Goal: Transaction & Acquisition: Purchase product/service

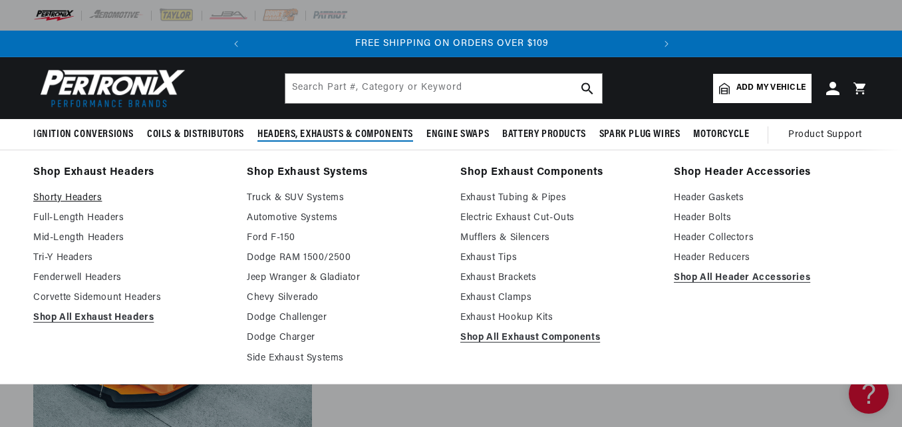
click at [78, 197] on link "Shorty Headers" at bounding box center [130, 198] width 195 height 16
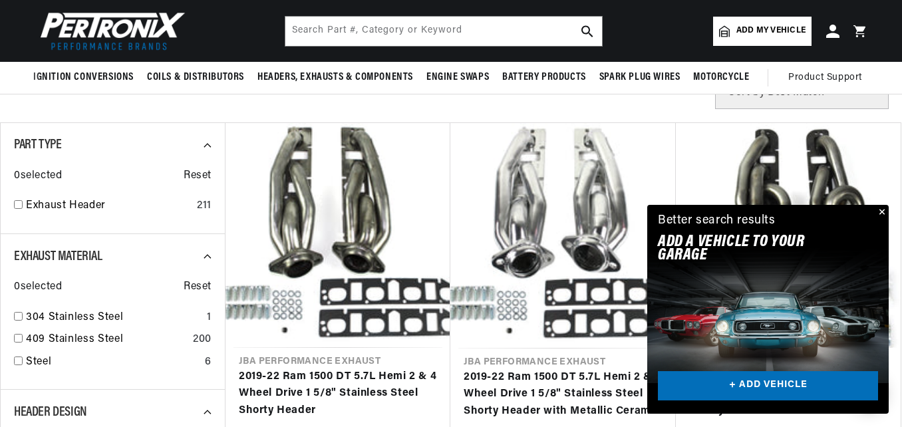
scroll to position [0, 403]
click at [755, 29] on span "Add my vehicle" at bounding box center [770, 31] width 69 height 13
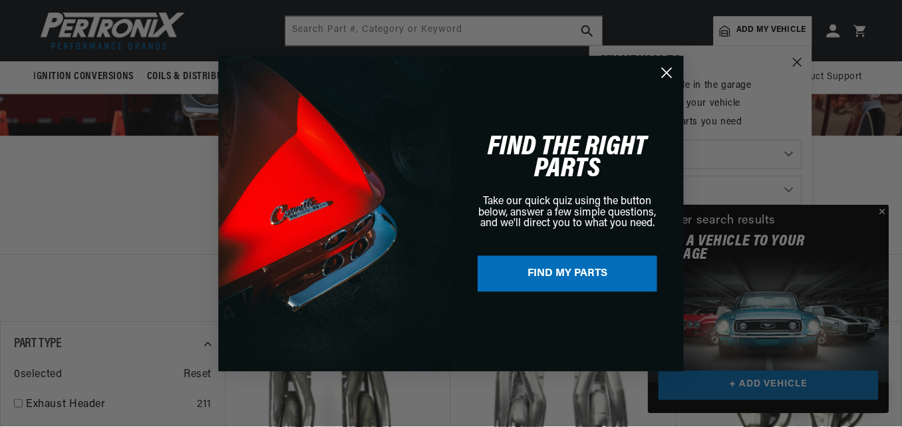
scroll to position [0, 0]
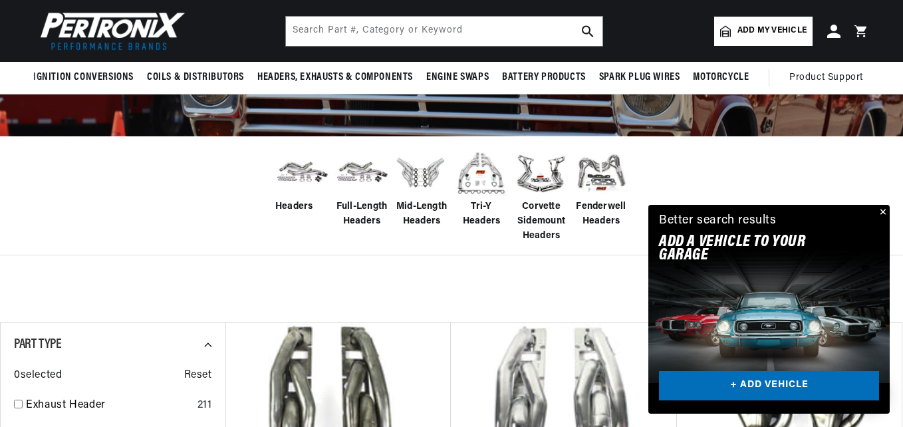
click at [884, 210] on div "Close dialog FIND THE RIGHT PARTS Take our quick quiz using the button below, a…" at bounding box center [451, 213] width 903 height 427
click at [880, 207] on button "Close" at bounding box center [880, 213] width 16 height 16
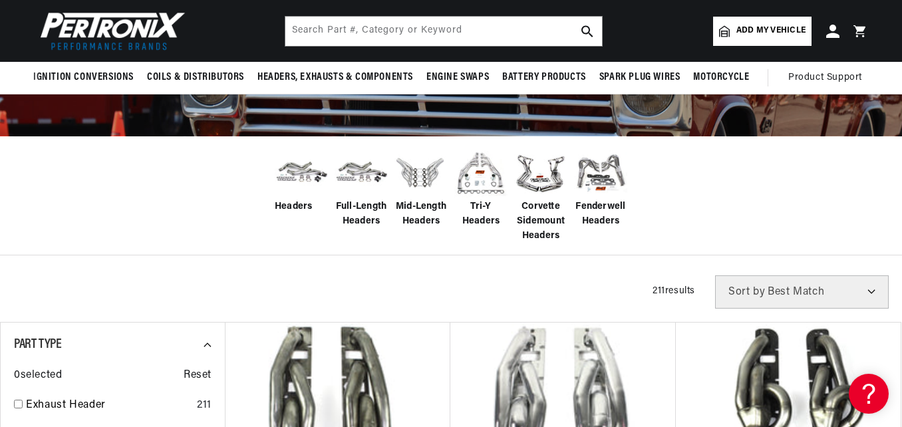
click at [746, 45] on link "Add my vehicle" at bounding box center [762, 31] width 98 height 29
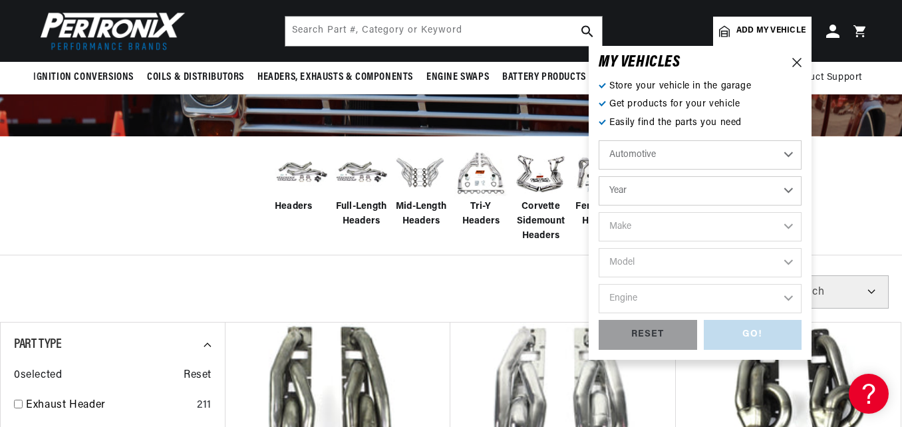
click at [640, 191] on select "Year 2026 2025 2024 2023 2022 2021 2020 2019 2018 2017 2016 2015 2014 2013 2012…" at bounding box center [699, 190] width 203 height 29
select select "1999"
click at [598, 176] on select "Year 2026 2025 2024 2023 2022 2021 2020 2019 2018 2017 2016 2015 2014 2013 2012…" at bounding box center [699, 190] width 203 height 29
select select "1999"
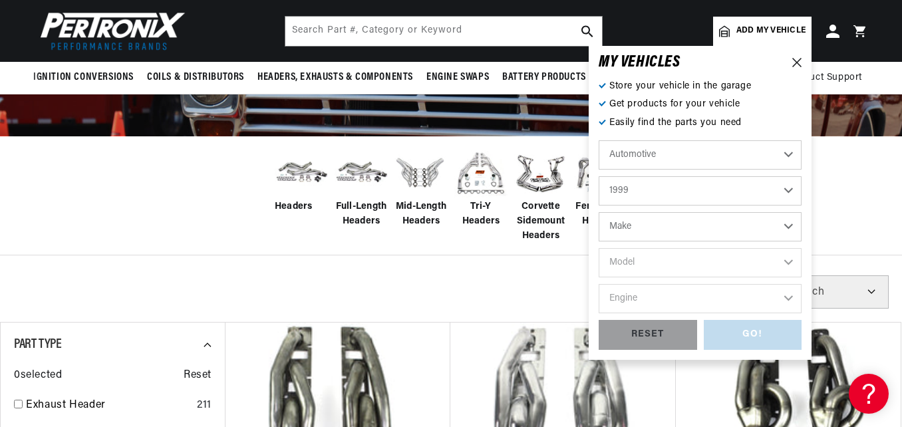
click at [654, 234] on select "Make Buick Cadillac Chevrolet Chrysler Dodge Ford GMC Isuzu Jeep Lincoln Mazda …" at bounding box center [699, 226] width 203 height 29
select select "Chevrolet"
click at [598, 212] on select "Make Buick Cadillac Chevrolet Chrysler Dodge Ford GMC Isuzu Jeep Lincoln Mazda …" at bounding box center [699, 226] width 203 height 29
select select "Chevrolet"
click at [662, 268] on select "Model Astro B7 Blazer C35 C1500 C1500 Suburban C2500 C2500 Suburban C3500 C3500…" at bounding box center [699, 262] width 203 height 29
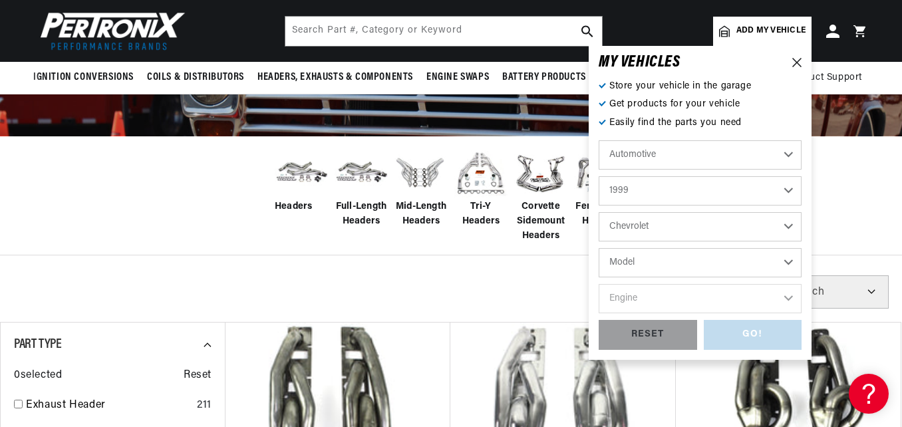
scroll to position [0, 0]
select select "K2500"
click at [598, 248] on select "Model Astro B7 Blazer C35 C1500 C1500 Suburban C2500 C2500 Suburban C3500 C3500…" at bounding box center [699, 262] width 203 height 29
select select "K2500"
click at [678, 299] on select "Engine 5.7L 6.5L 7.4L" at bounding box center [699, 298] width 203 height 29
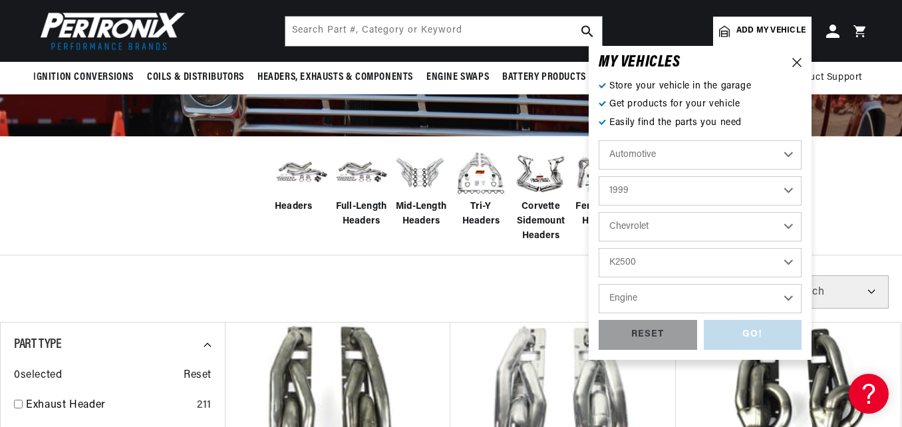
select select "7.4L"
click at [598, 284] on select "Engine 5.7L 6.5L 7.4L" at bounding box center [699, 298] width 203 height 29
select select "7.4L"
click at [754, 340] on div "GO!" at bounding box center [752, 335] width 98 height 30
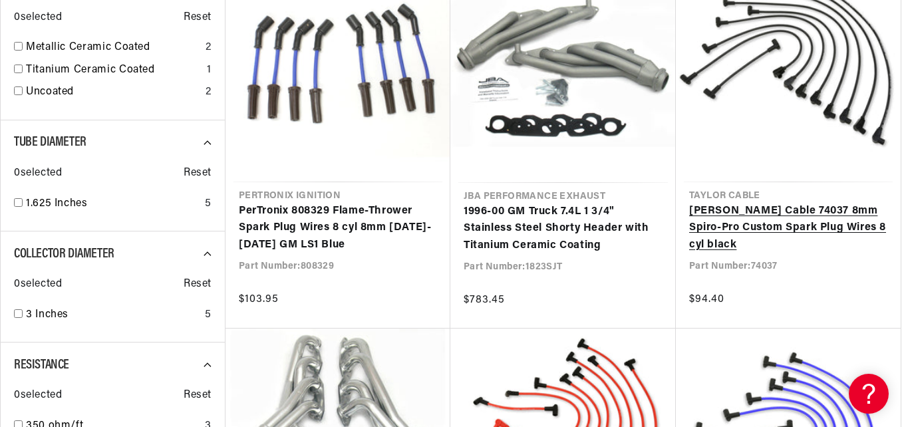
click at [817, 223] on link "Taylor Cable 74037 8mm Spiro-Pro Custom Spark Plug Wires 8 cyl black" at bounding box center [788, 228] width 198 height 51
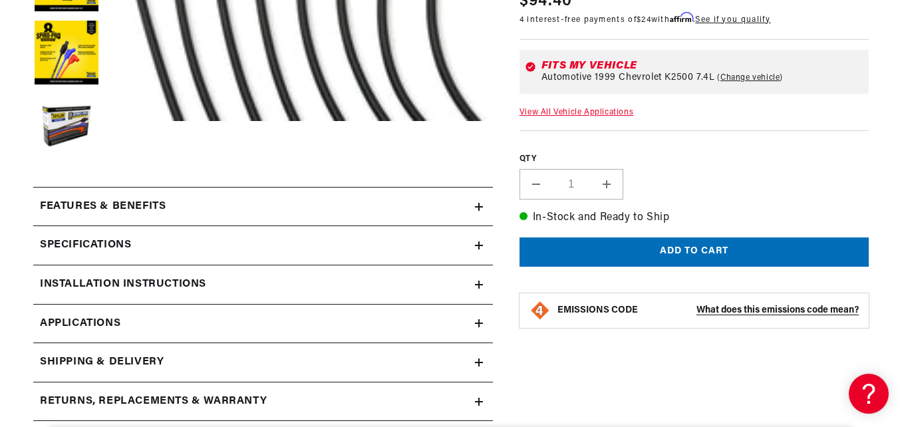
scroll to position [0, 403]
click at [479, 249] on icon at bounding box center [479, 245] width 8 height 8
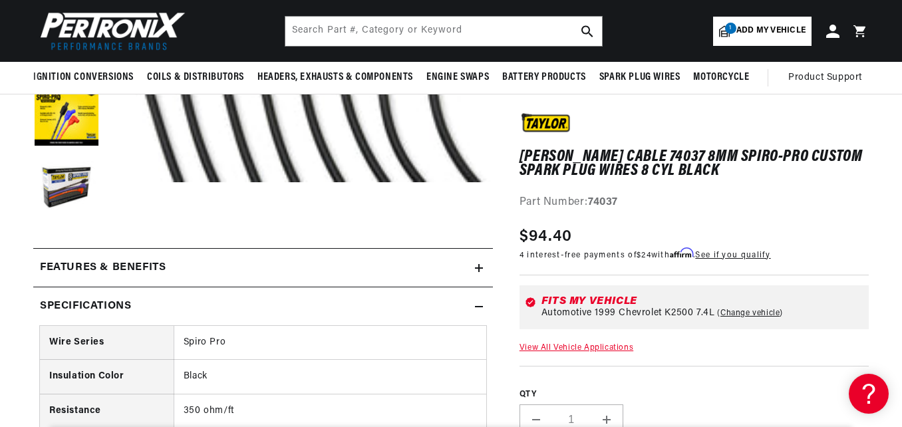
scroll to position [399, 0]
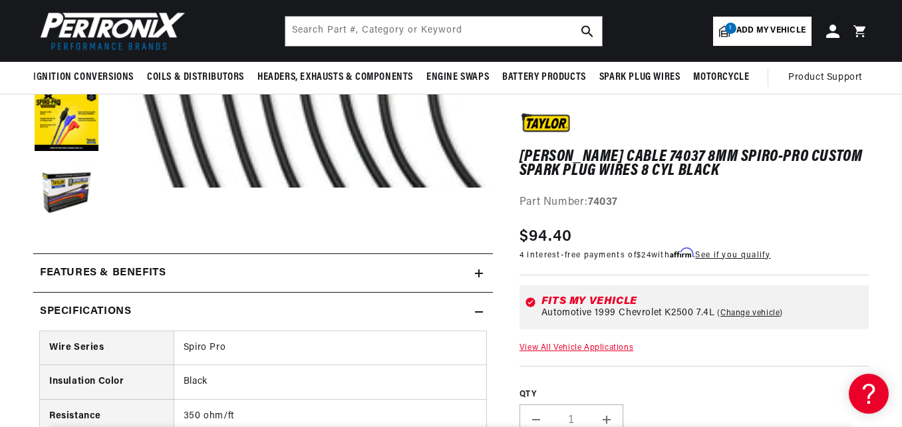
click at [469, 275] on div "Features & Benefits" at bounding box center [254, 273] width 442 height 17
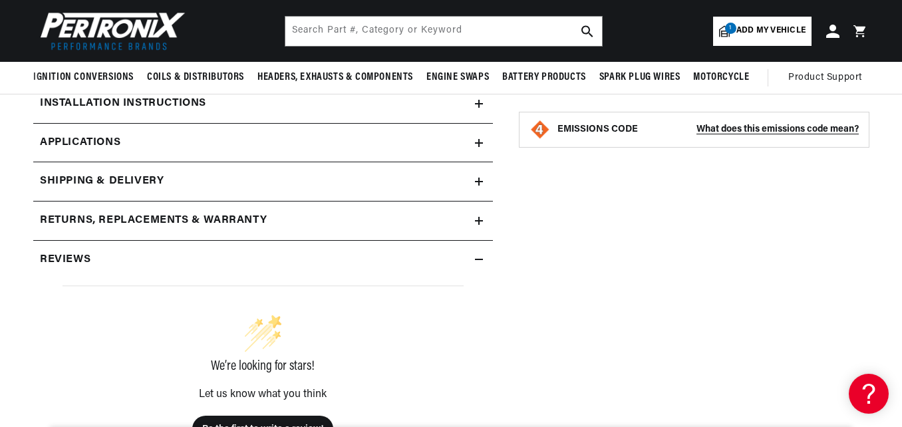
scroll to position [1529, 0]
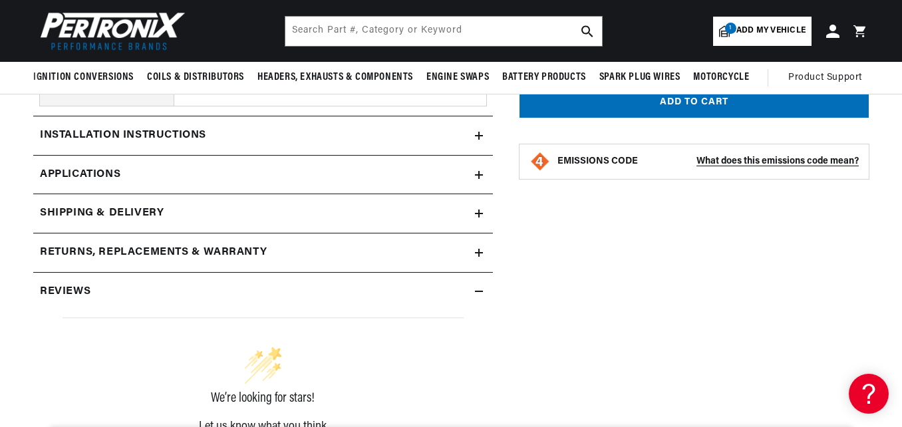
click at [480, 165] on link "Applications" at bounding box center [262, 175] width 459 height 39
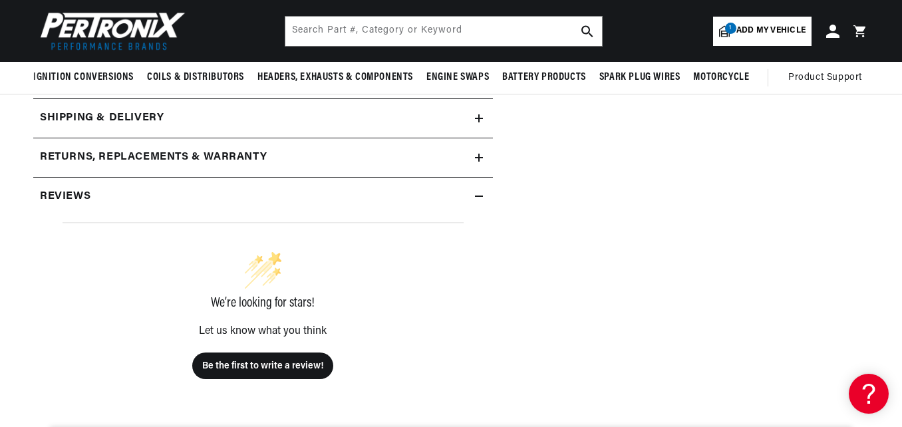
scroll to position [1620, 0]
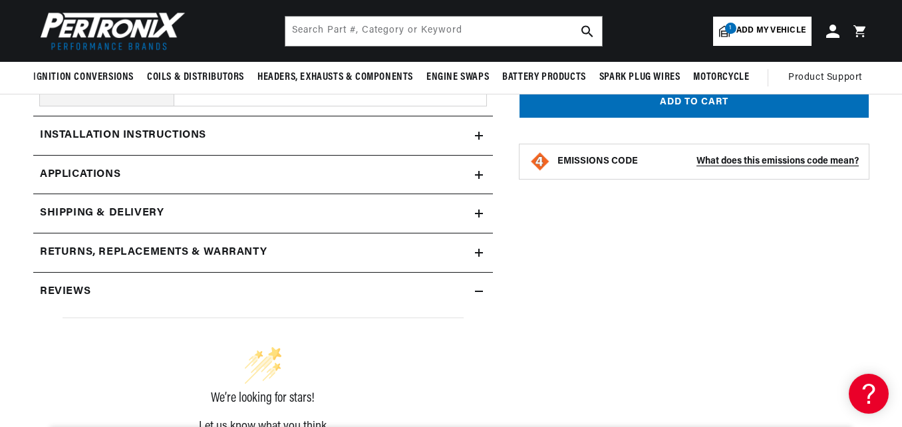
scroll to position [1396, 0]
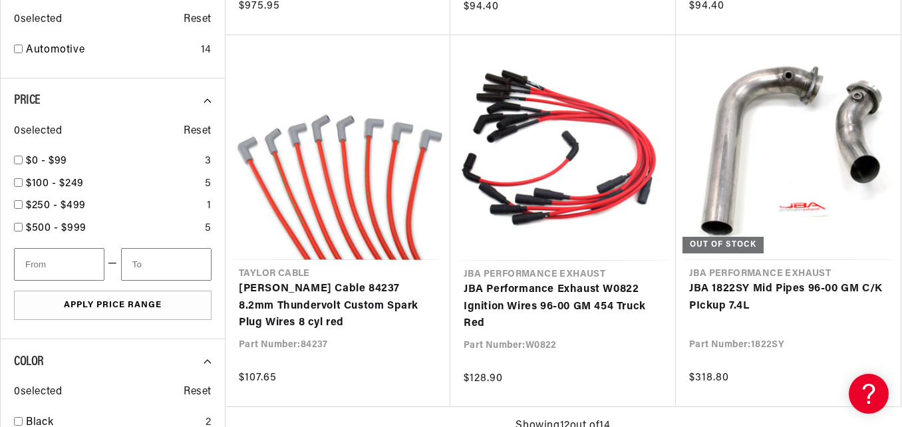
scroll to position [0, 403]
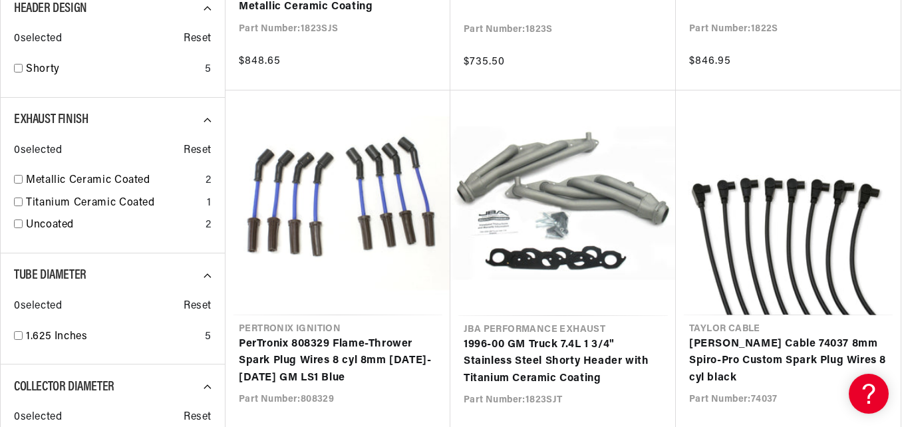
scroll to position [598, 0]
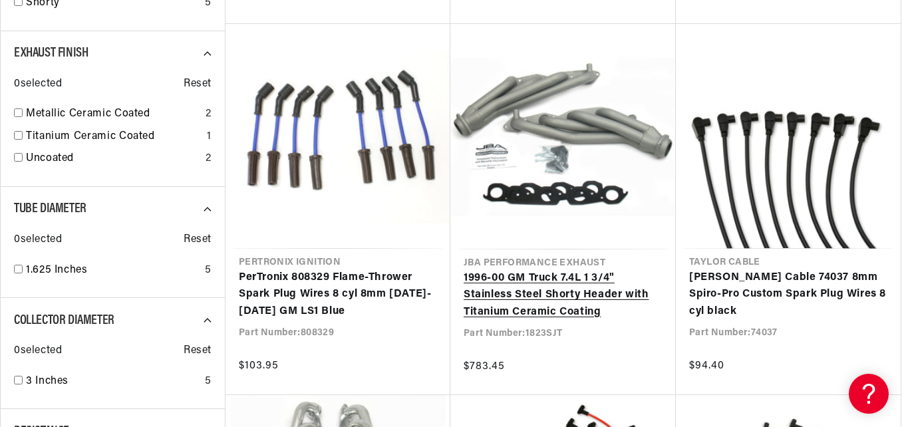
click at [541, 307] on link "1996-00 GM Truck 7.4L 1 3/4" Stainless Steel Shorty Header with Titanium Cerami…" at bounding box center [562, 295] width 199 height 51
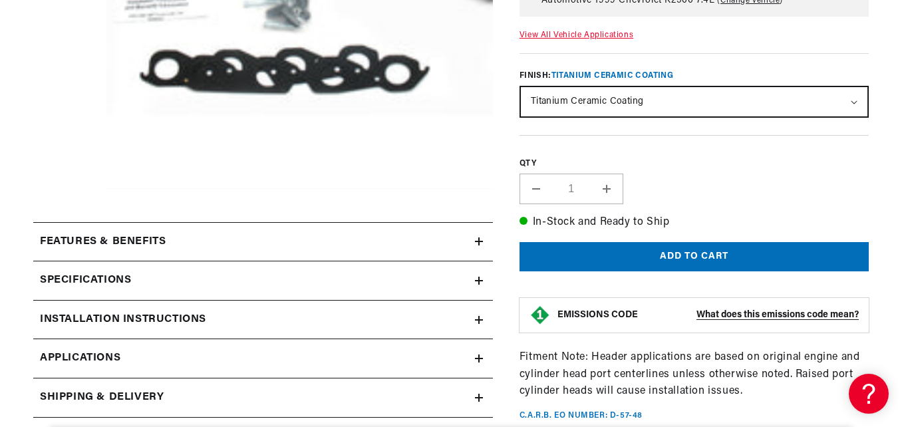
scroll to position [399, 0]
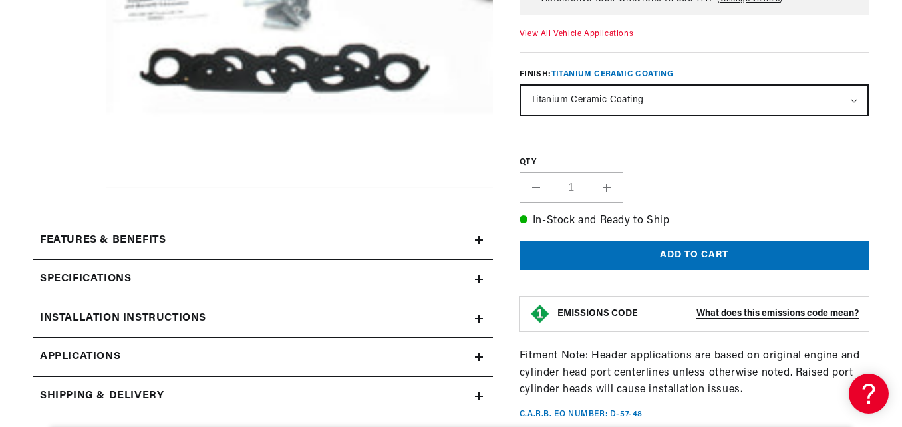
click at [481, 241] on icon at bounding box center [479, 240] width 8 height 8
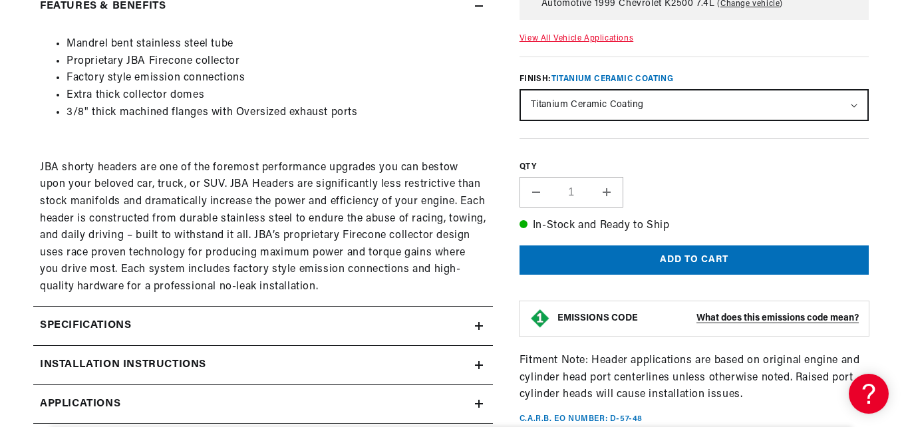
scroll to position [731, 0]
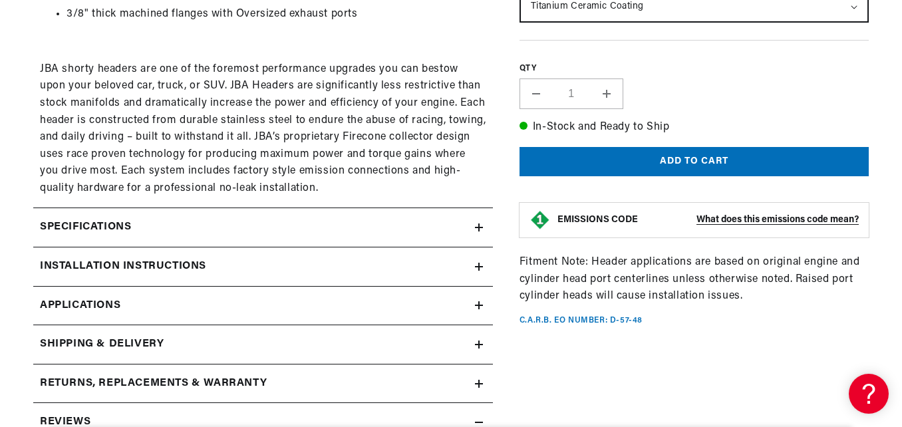
click at [481, 261] on summary "Installation instructions" at bounding box center [262, 266] width 459 height 39
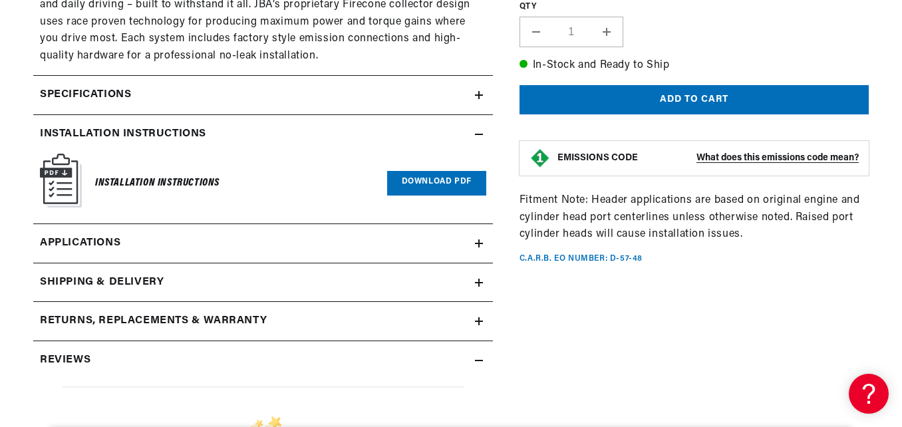
scroll to position [864, 0]
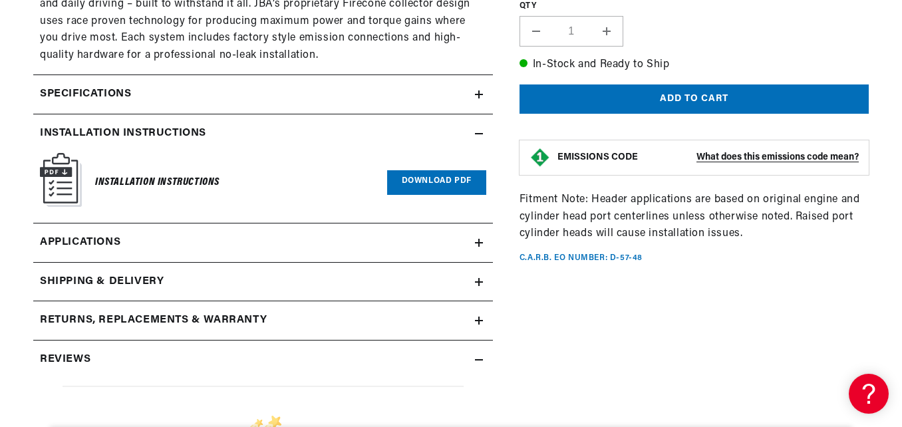
click at [475, 356] on icon at bounding box center [479, 360] width 8 height 8
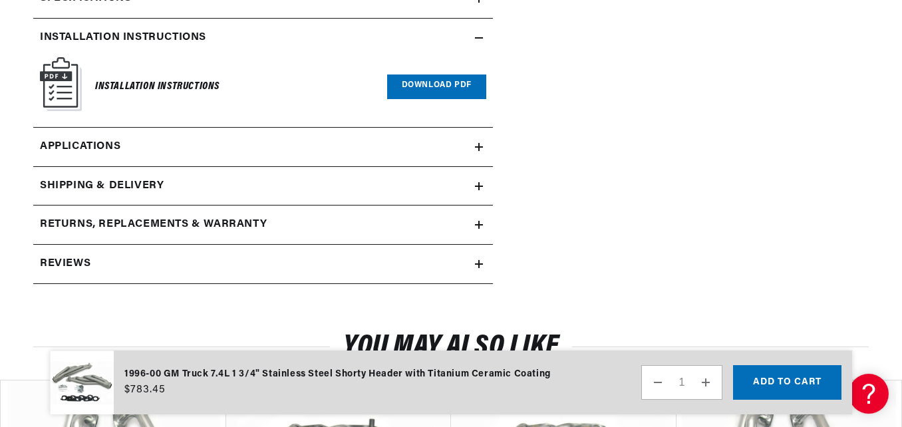
scroll to position [997, 0]
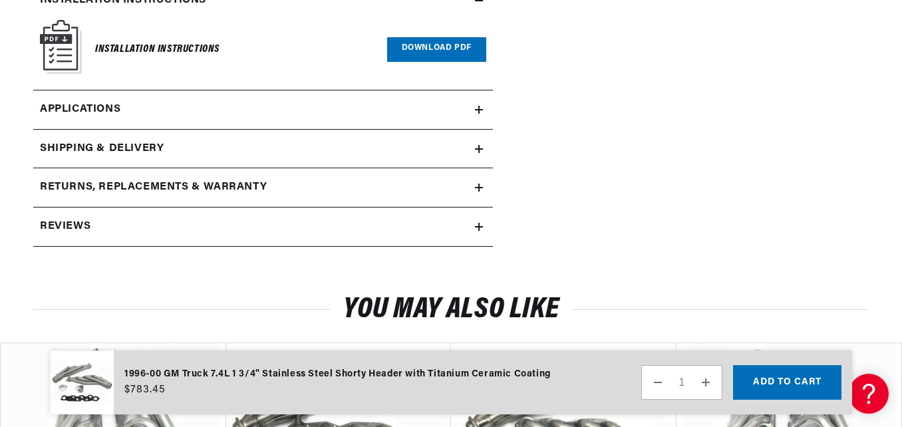
click at [475, 229] on icon at bounding box center [479, 227] width 8 height 8
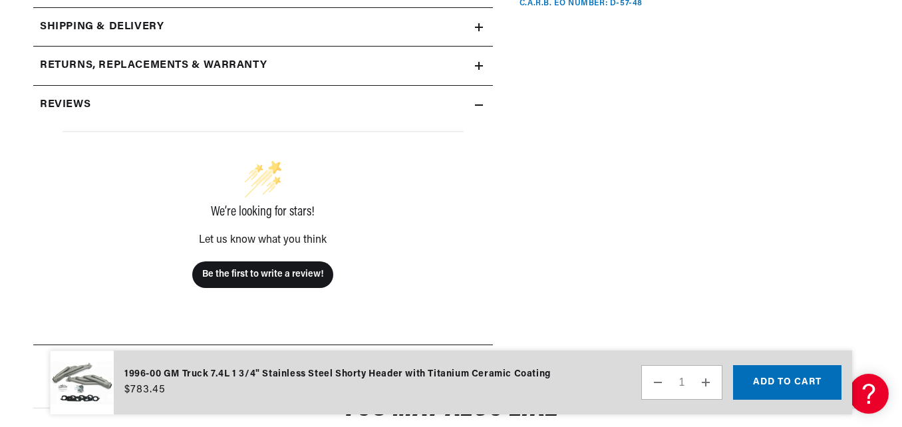
scroll to position [0, 0]
